Goal: Task Accomplishment & Management: Use online tool/utility

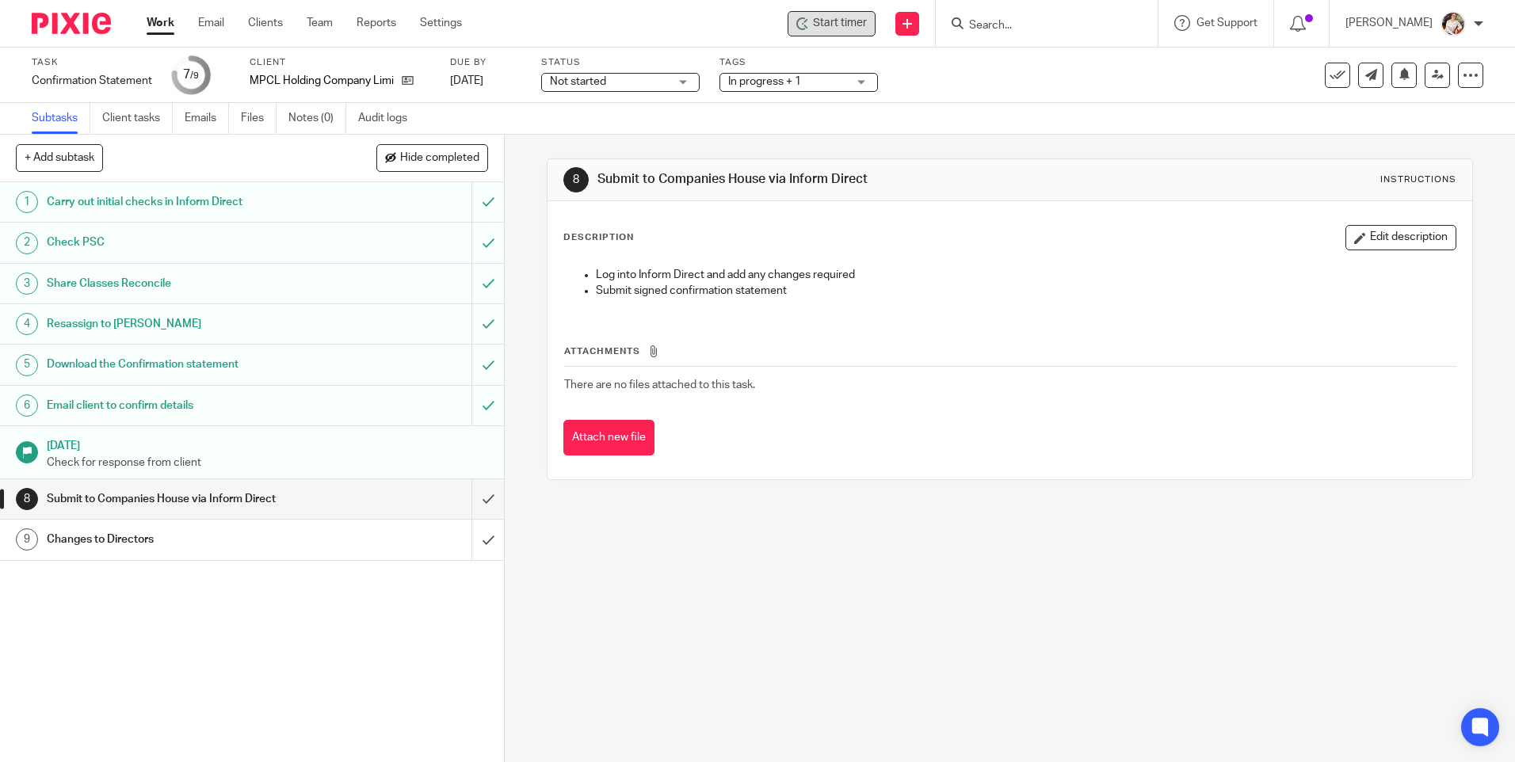
click at [831, 36] on div "Start timer" at bounding box center [832, 23] width 88 height 25
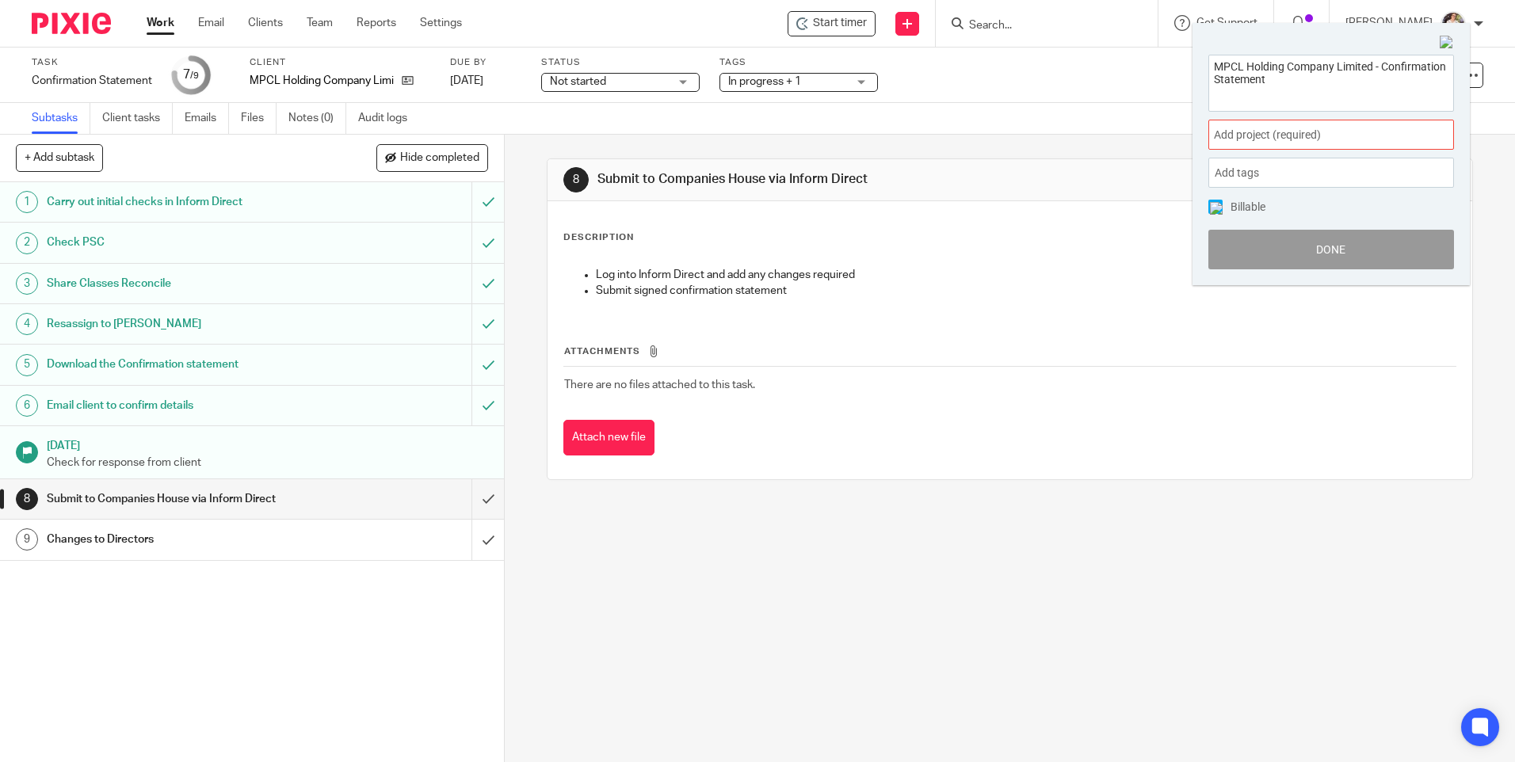
click at [1340, 143] on span "Add project (required) :" at bounding box center [1314, 135] width 200 height 17
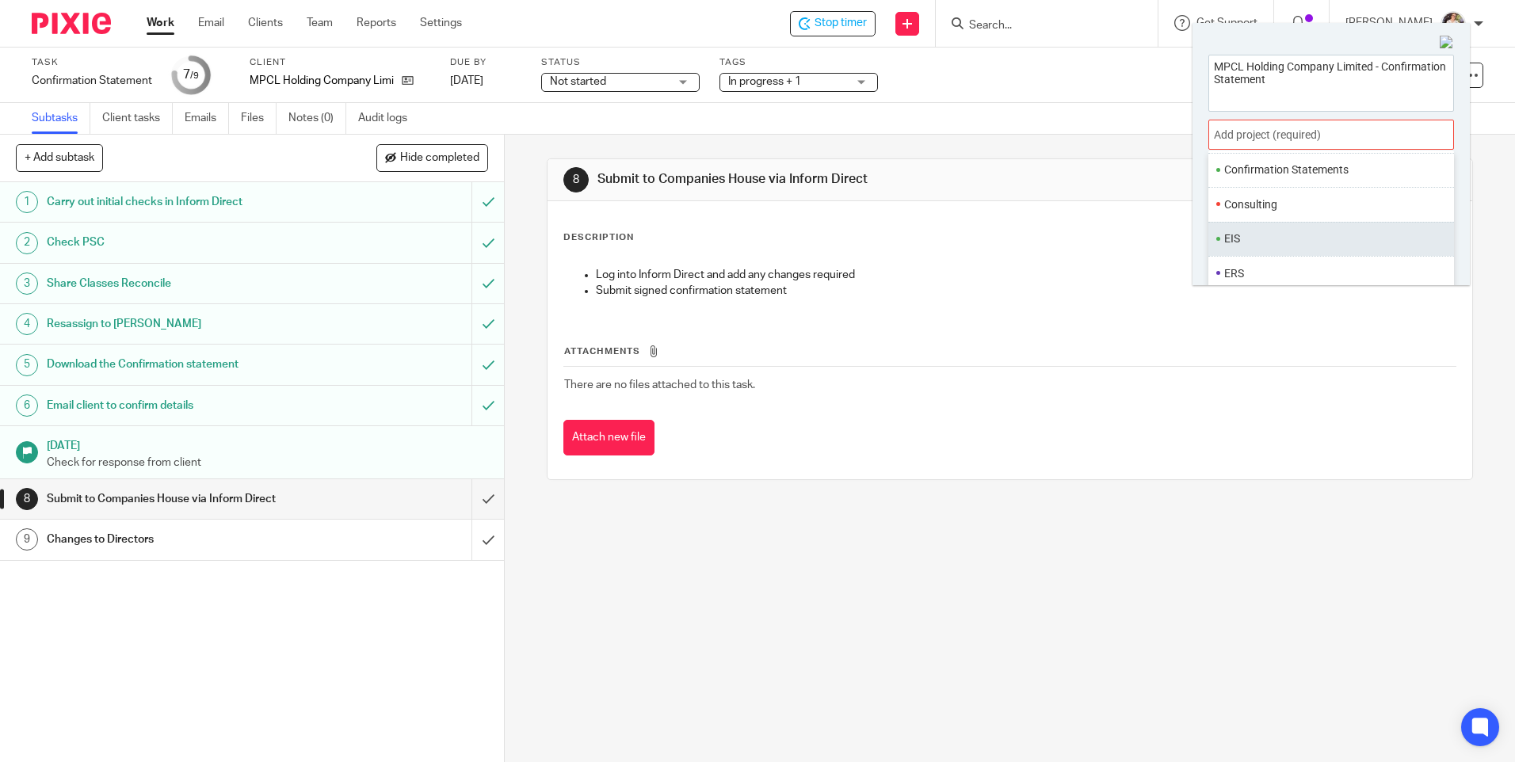
scroll to position [238, 0]
click at [1271, 156] on li "Confirmation Statements" at bounding box center [1328, 151] width 207 height 17
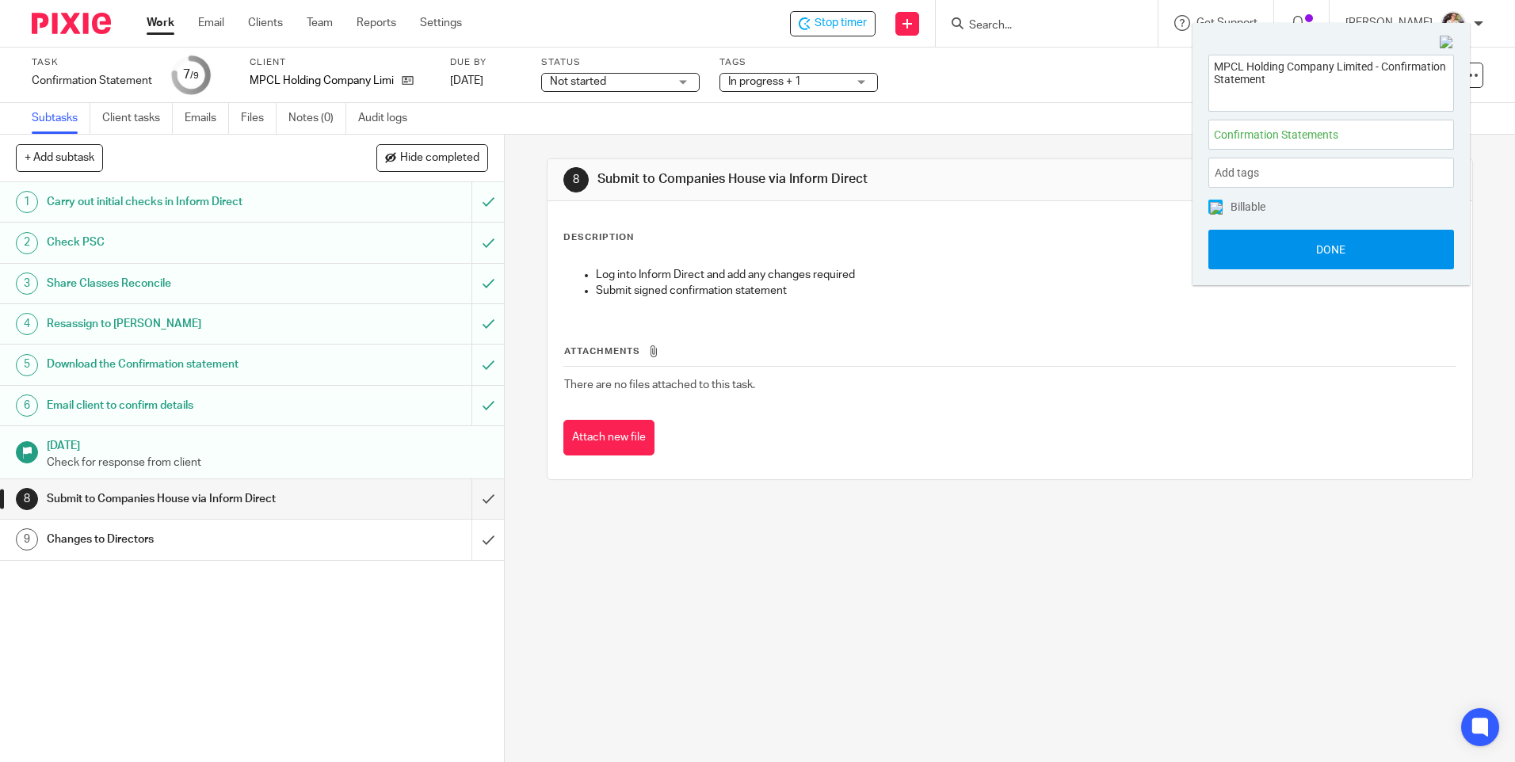
click at [1281, 266] on button "Done" at bounding box center [1332, 250] width 246 height 40
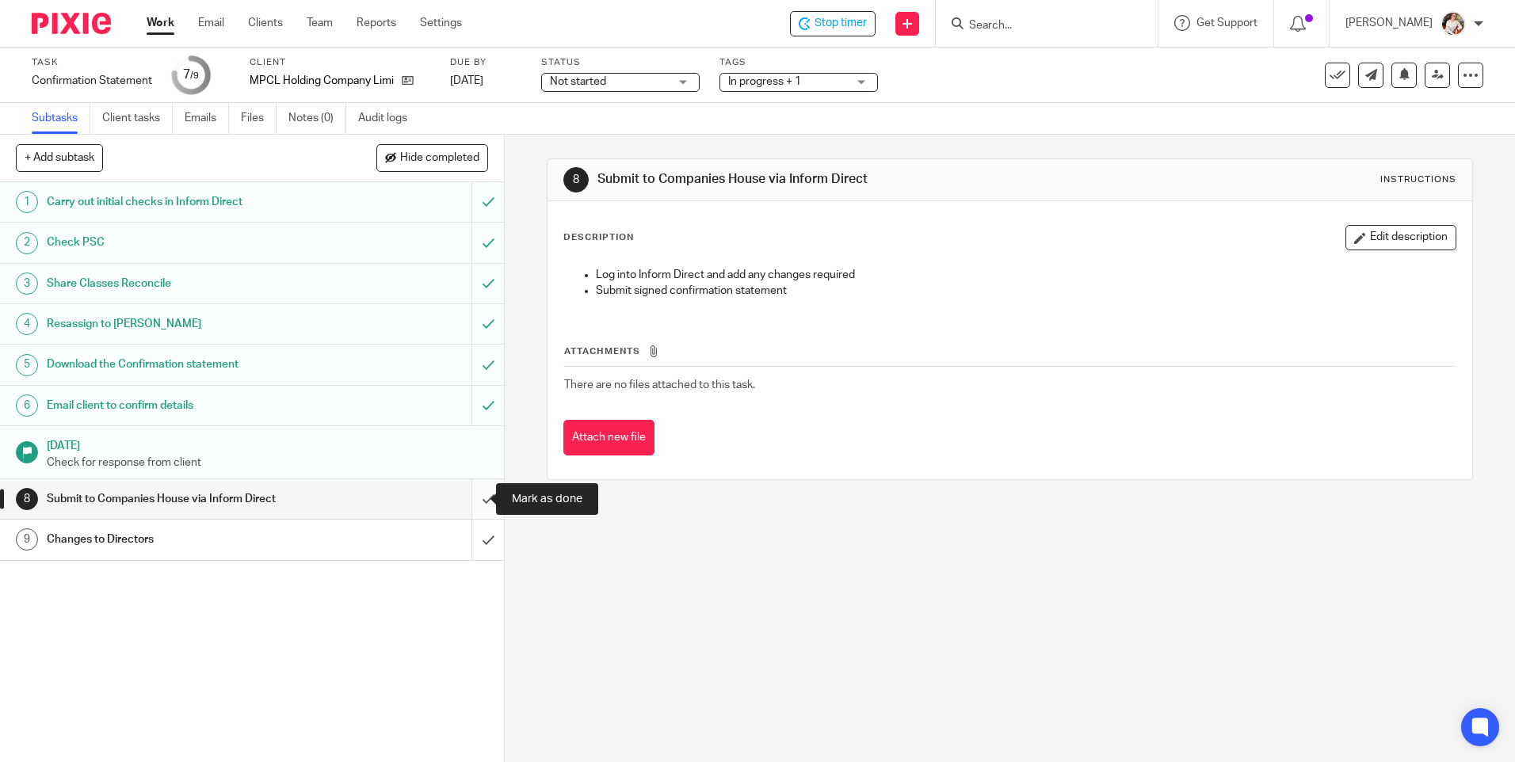
click at [479, 491] on input "submit" at bounding box center [252, 500] width 504 height 40
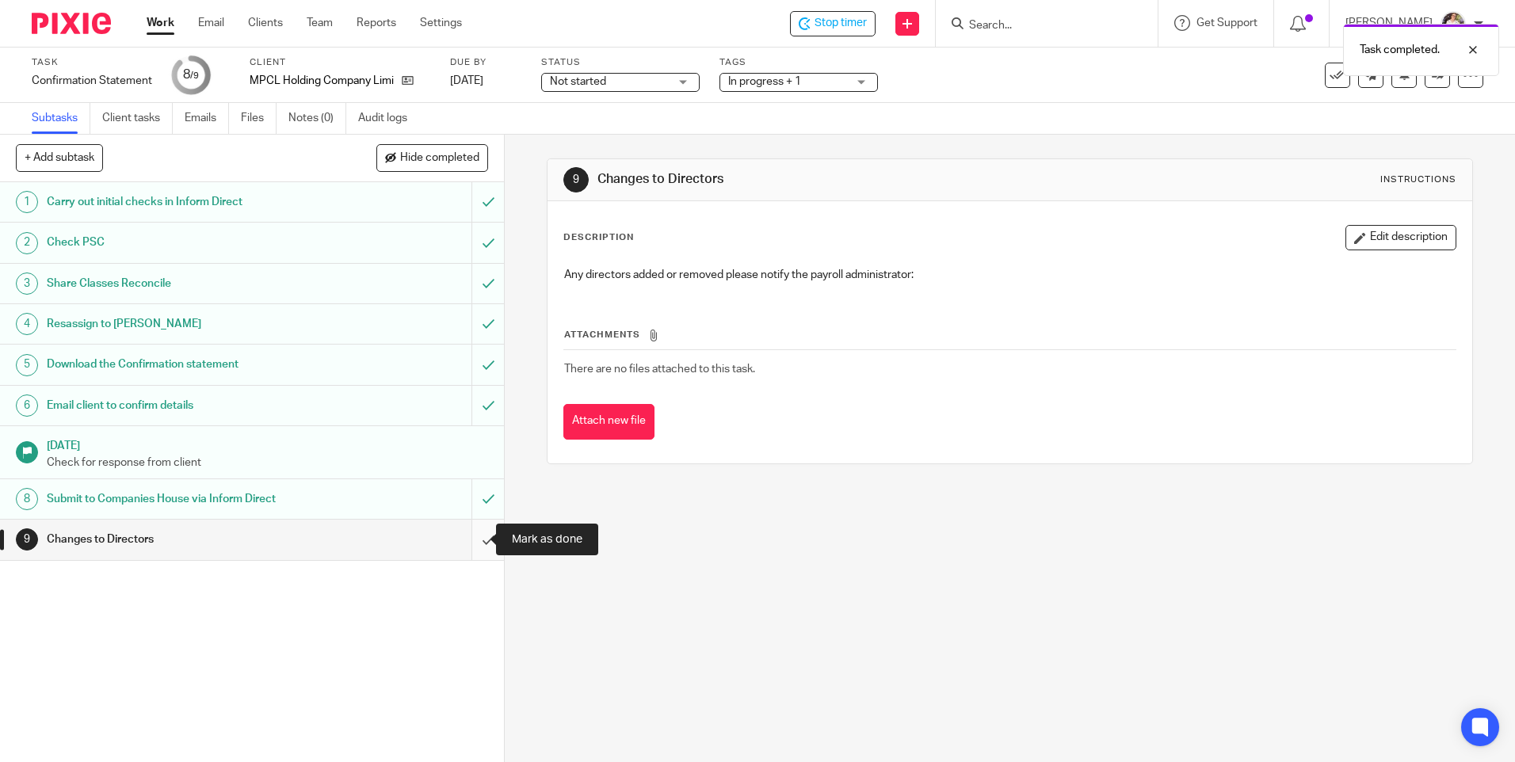
click at [473, 543] on input "submit" at bounding box center [252, 540] width 504 height 40
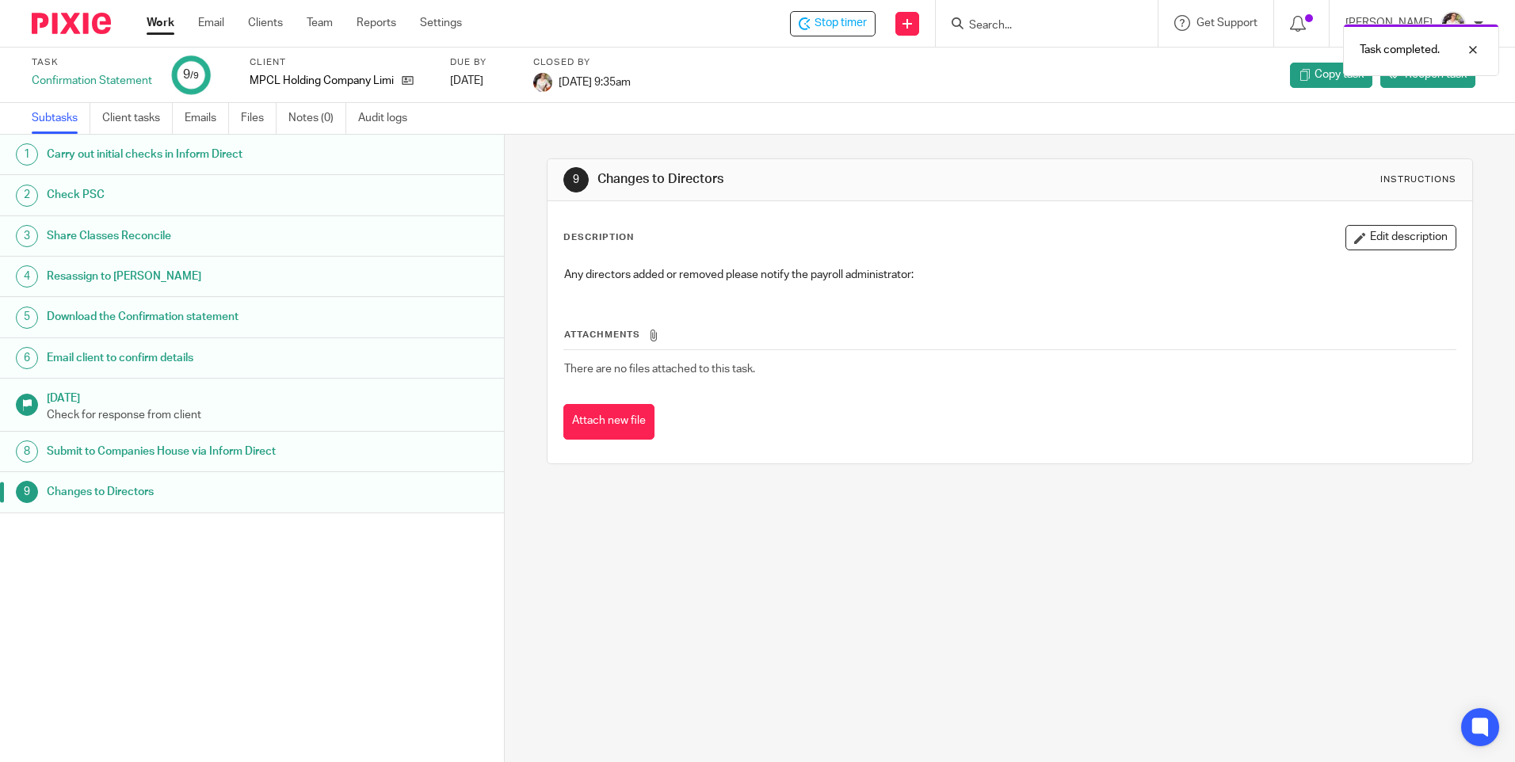
click at [831, 25] on div "Task completed." at bounding box center [1129, 46] width 742 height 60
click at [839, 29] on span "Stop timer" at bounding box center [841, 23] width 52 height 17
click at [166, 18] on link "Work" at bounding box center [161, 23] width 28 height 16
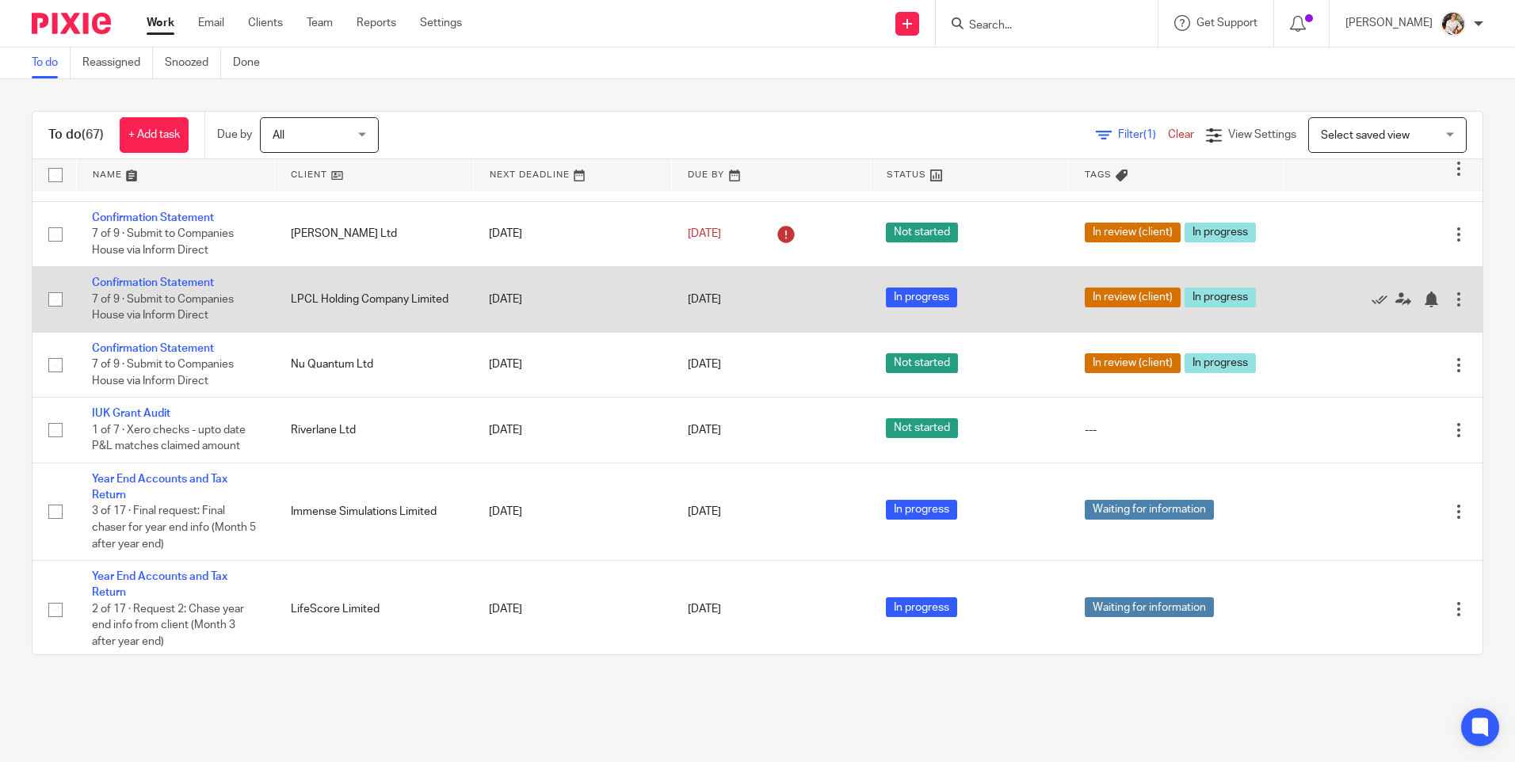
scroll to position [317, 0]
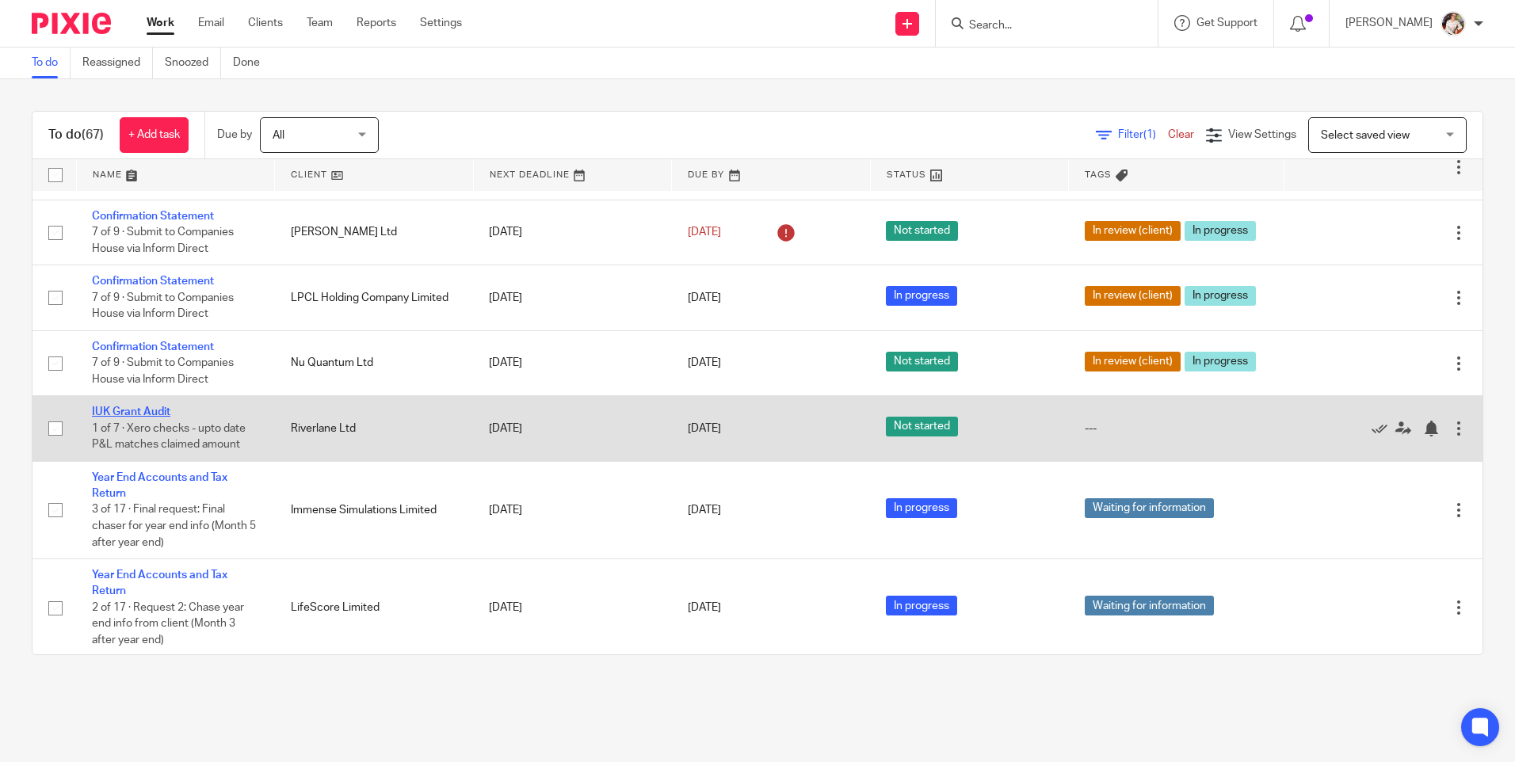
click at [125, 418] on link "IUK Grant Audit" at bounding box center [131, 412] width 78 height 11
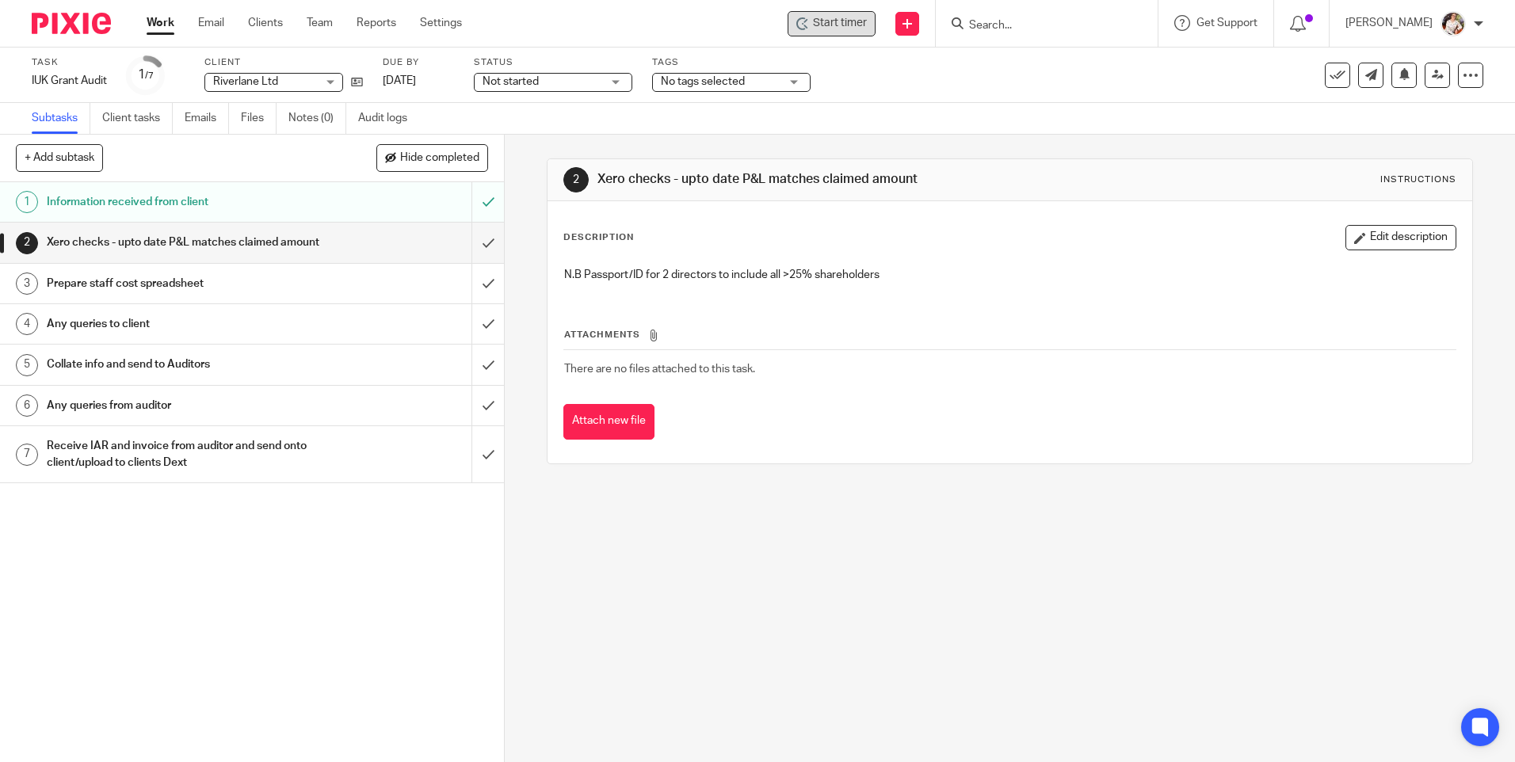
click at [842, 15] on span "Start timer" at bounding box center [840, 23] width 54 height 17
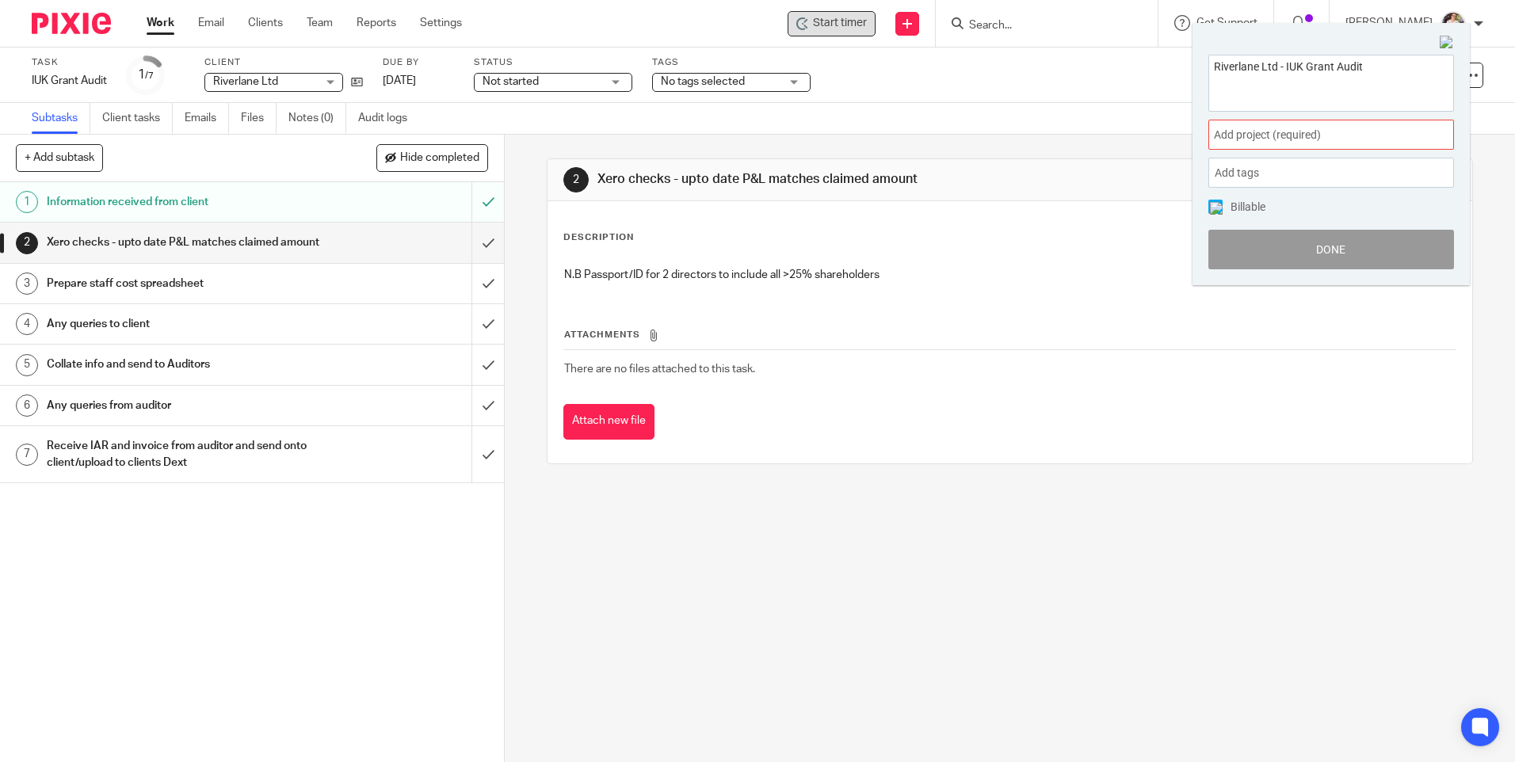
click at [1408, 145] on div "Add project (required) :" at bounding box center [1332, 135] width 246 height 30
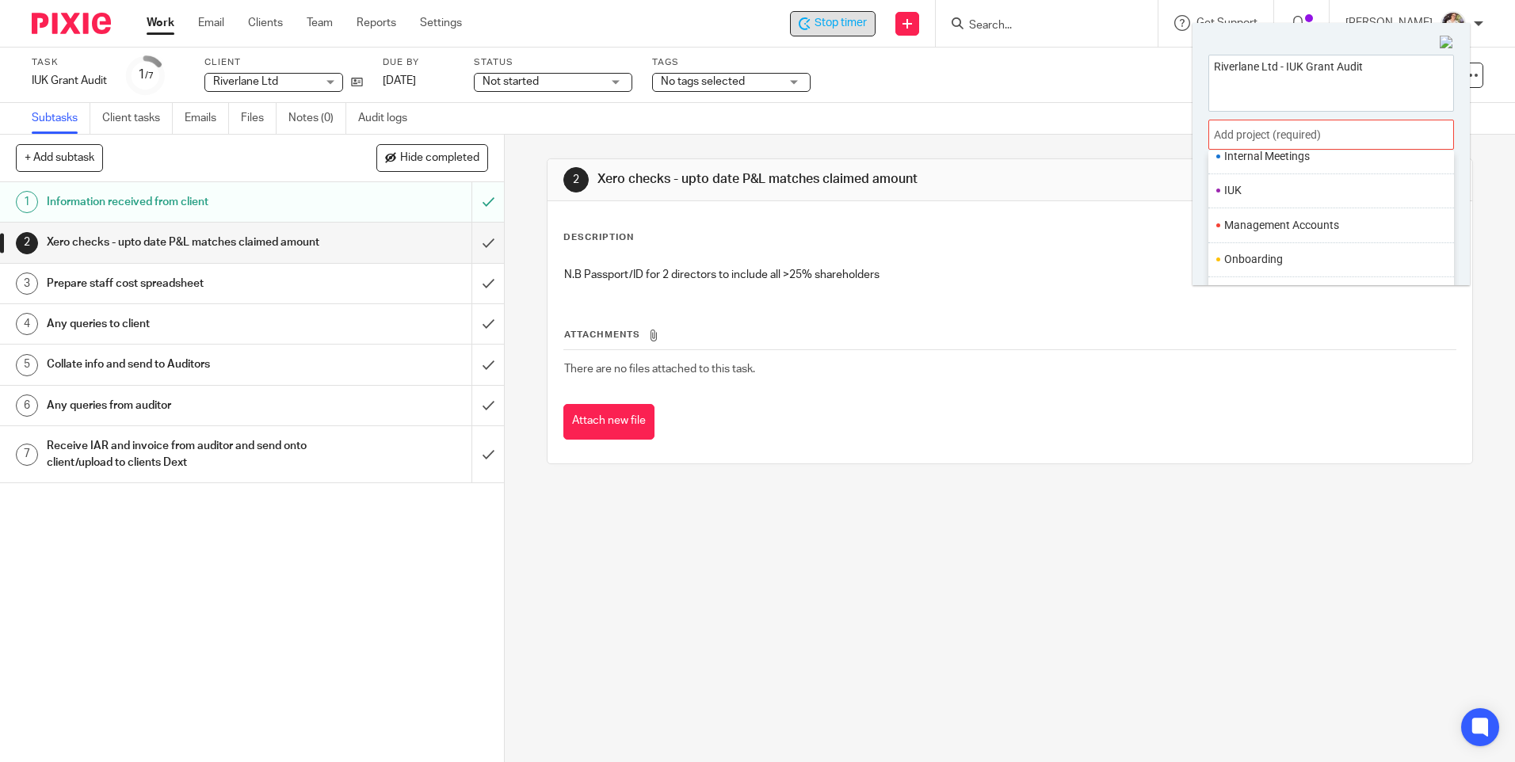
scroll to position [435, 0]
click at [1266, 189] on li "IUK" at bounding box center [1328, 195] width 207 height 17
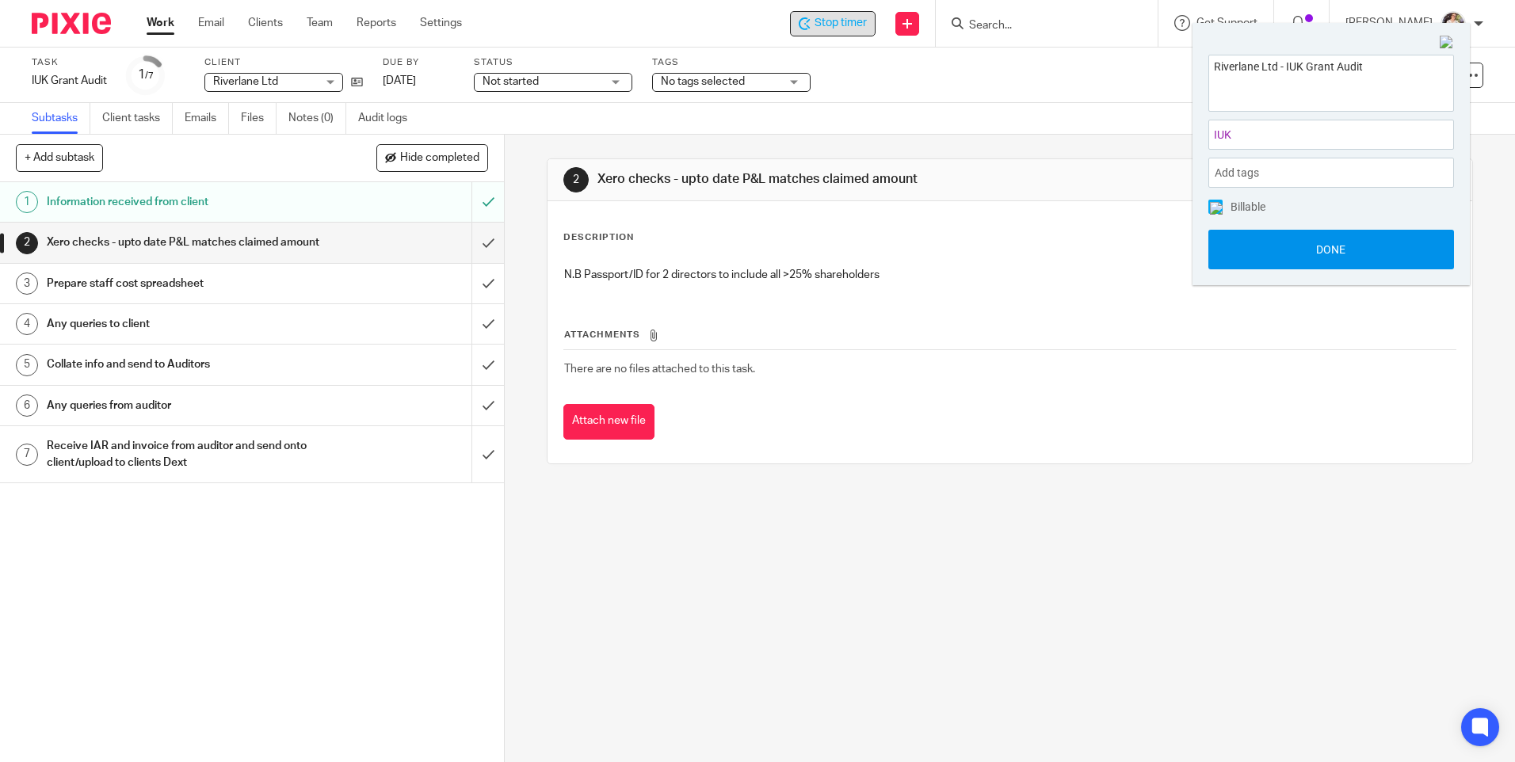
click at [1262, 238] on button "Done" at bounding box center [1332, 250] width 246 height 40
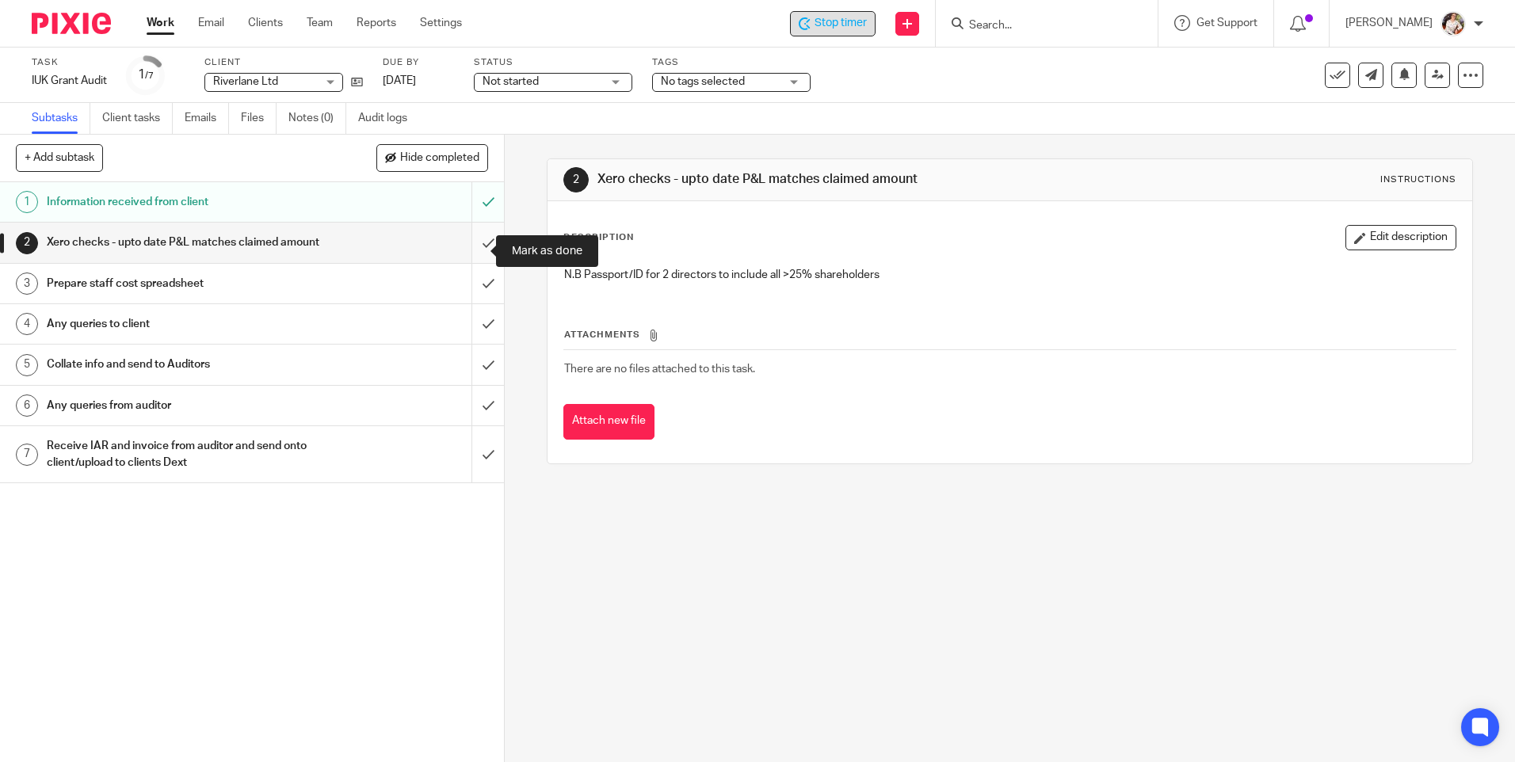
click at [468, 254] on input "submit" at bounding box center [252, 243] width 504 height 40
